Goal: Task Accomplishment & Management: Manage account settings

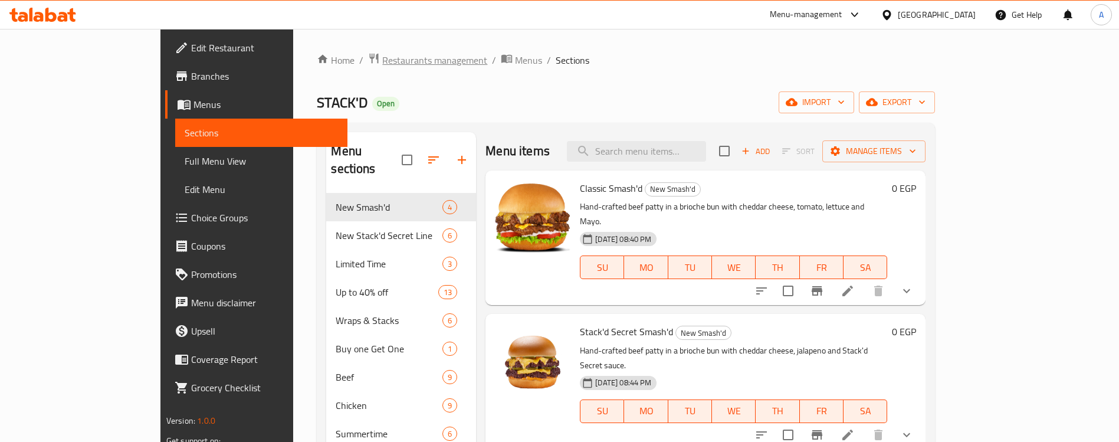
click at [382, 65] on span "Restaurants management" at bounding box center [434, 60] width 105 height 14
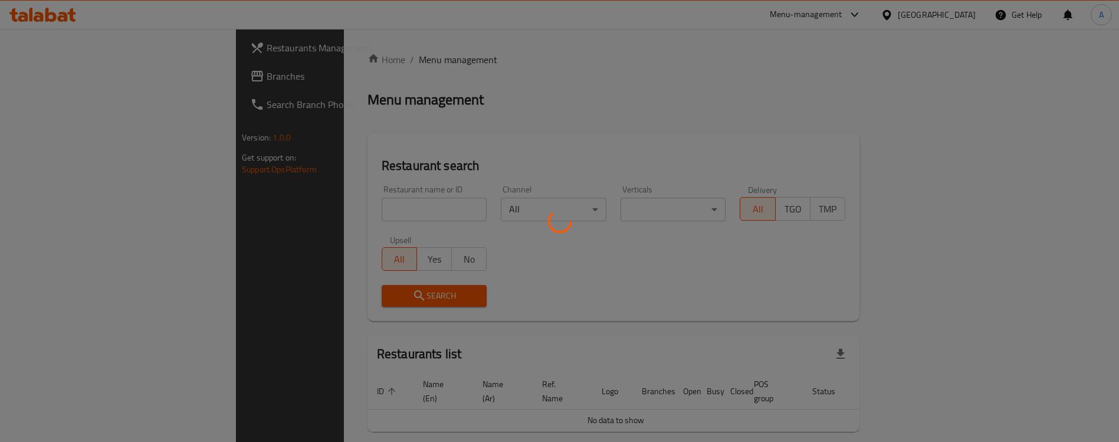
click at [285, 211] on div at bounding box center [559, 221] width 1119 height 442
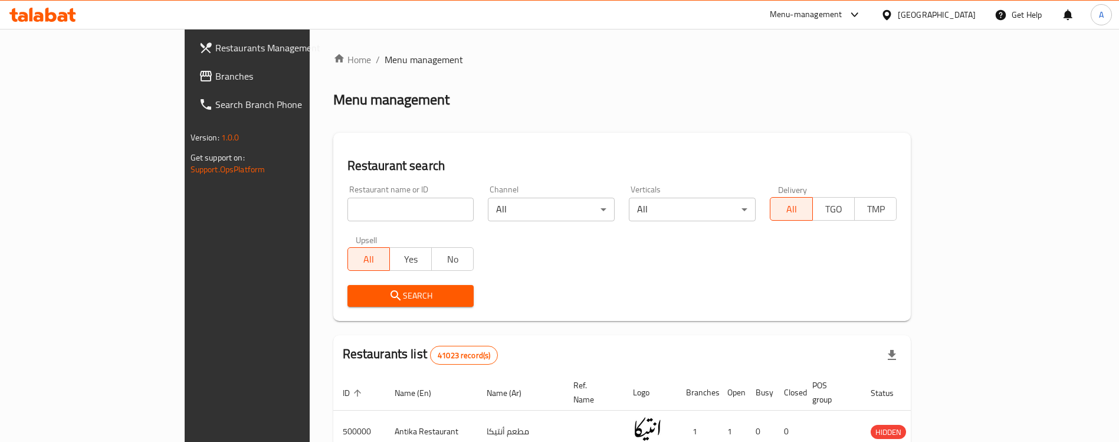
click at [347, 213] on input "search" at bounding box center [410, 210] width 127 height 24
paste input "776857"
type input "776857"
click button "Search" at bounding box center [410, 296] width 127 height 22
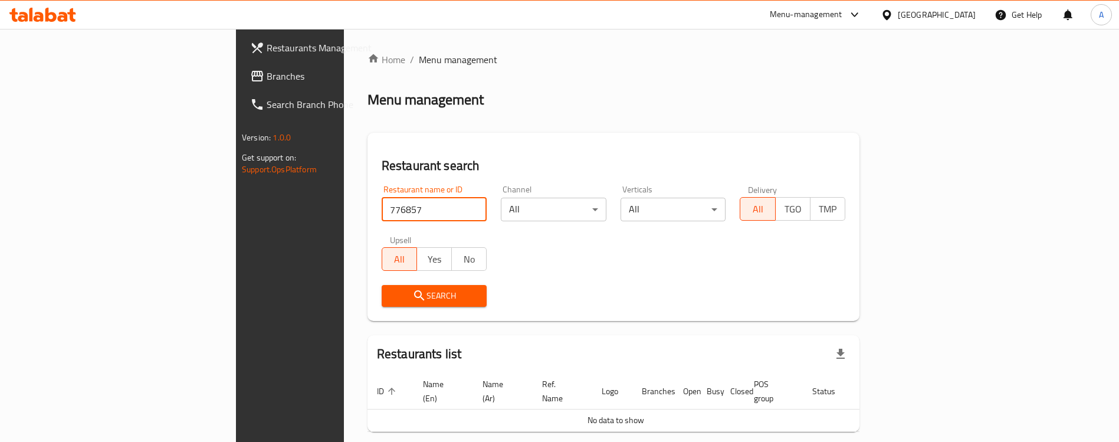
click at [382, 212] on input "776857" at bounding box center [435, 210] width 106 height 24
click at [267, 78] on span "Branches" at bounding box center [340, 76] width 147 height 14
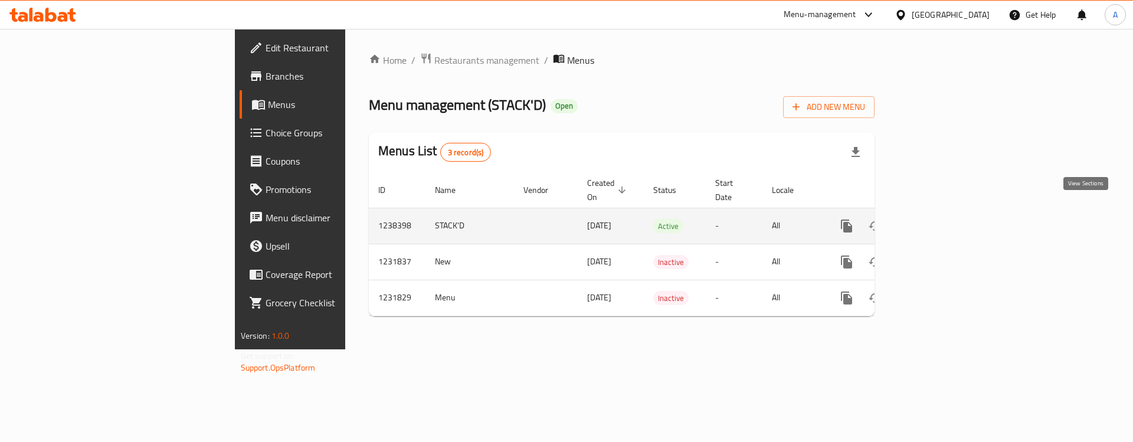
click at [939, 219] on icon "enhanced table" at bounding box center [931, 226] width 14 height 14
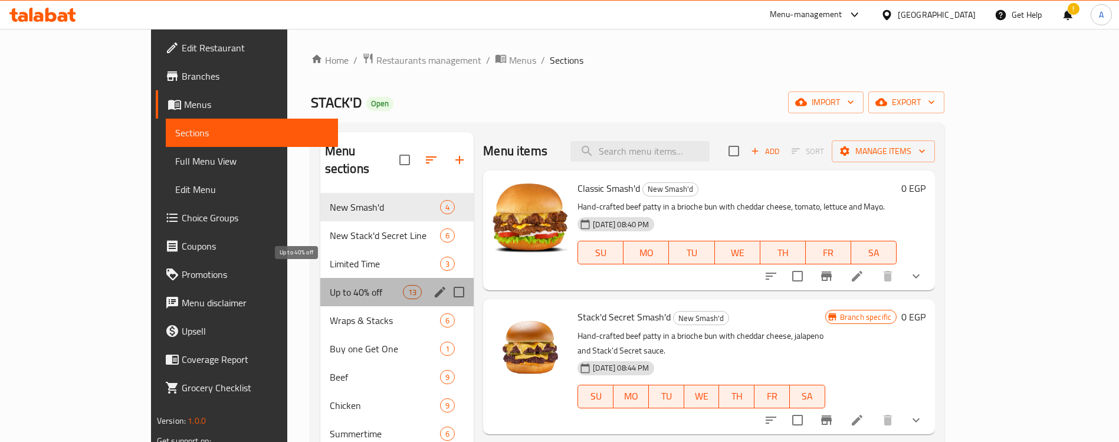
click at [330, 285] on span "Up to 40% off" at bounding box center [366, 292] width 73 height 14
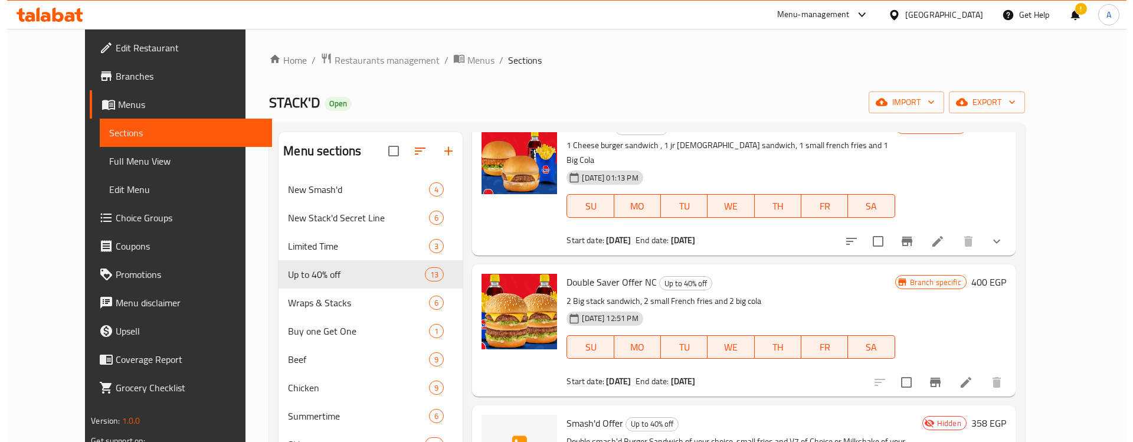
scroll to position [118, 0]
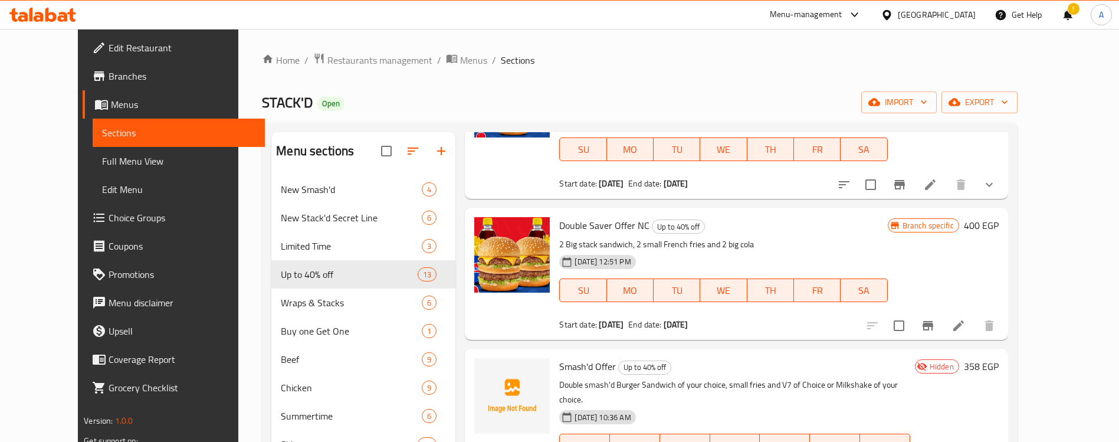
click at [933, 321] on icon "Branch-specific-item" at bounding box center [928, 325] width 11 height 9
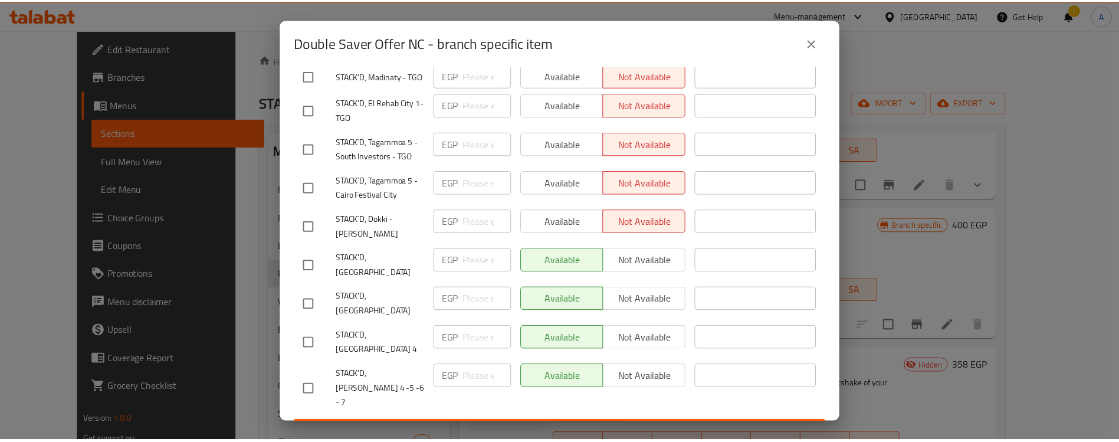
scroll to position [979, 0]
